Goal: Use online tool/utility: Utilize a website feature to perform a specific function

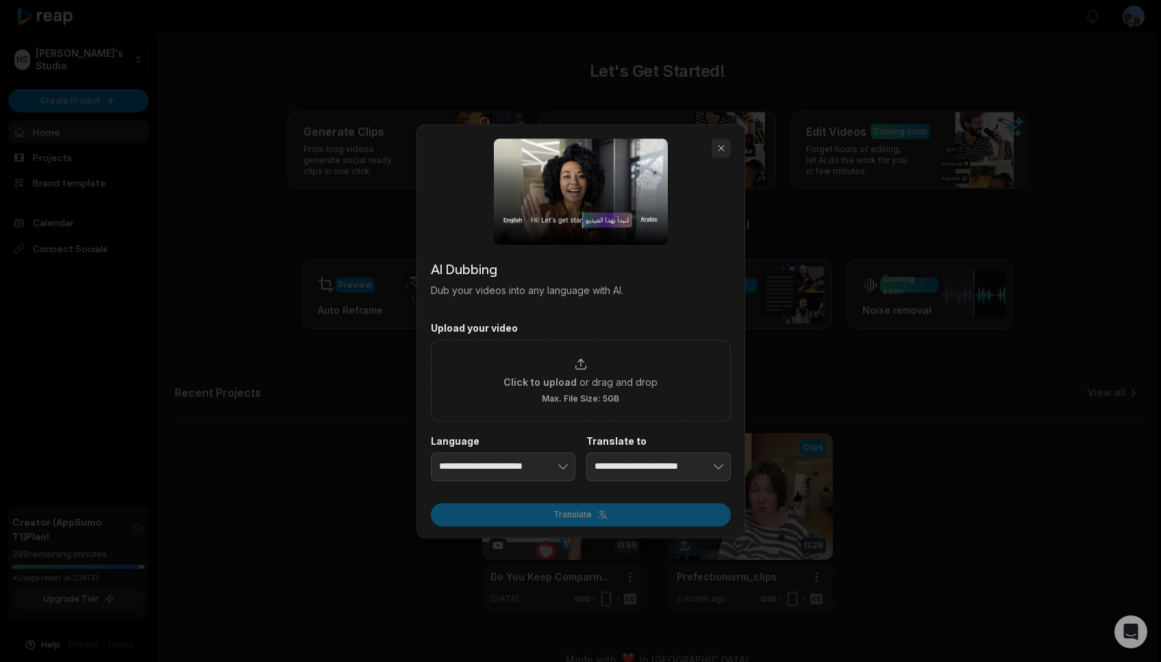
click at [725, 145] on button "button" at bounding box center [721, 147] width 19 height 19
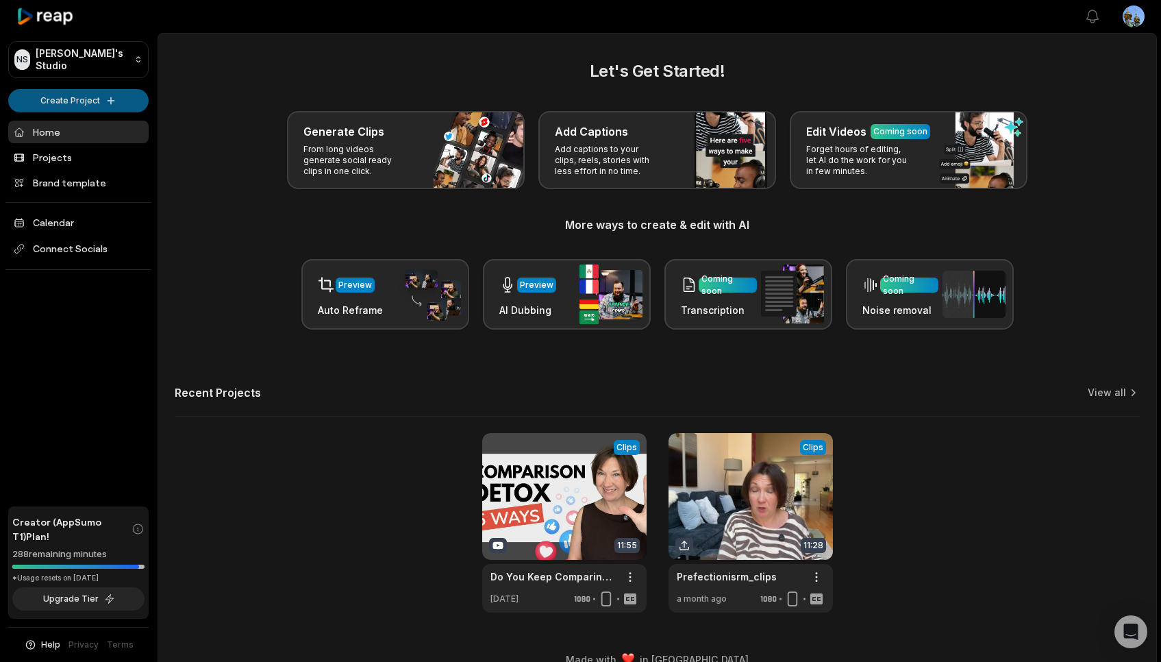
click at [100, 94] on html "NS [PERSON_NAME]'s Studio Create Project Home Projects Brand template Calendar …" at bounding box center [580, 331] width 1161 height 662
click at [86, 129] on link "Create Clips" at bounding box center [79, 128] width 134 height 23
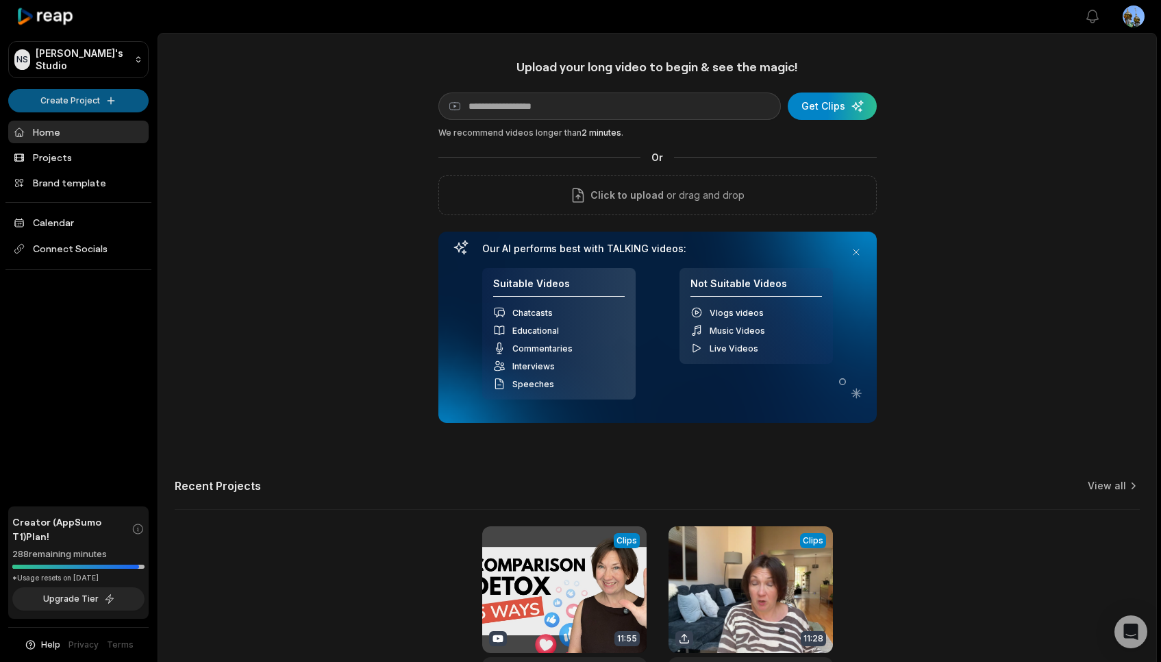
click at [121, 98] on html "NS [PERSON_NAME]'s Studio Create Project Home Projects Brand template Calendar …" at bounding box center [580, 331] width 1161 height 662
click at [92, 97] on html "NS [PERSON_NAME]'s Studio Create Project Home Projects Brand template Calendar …" at bounding box center [580, 331] width 1161 height 662
